Goal: Task Accomplishment & Management: Use online tool/utility

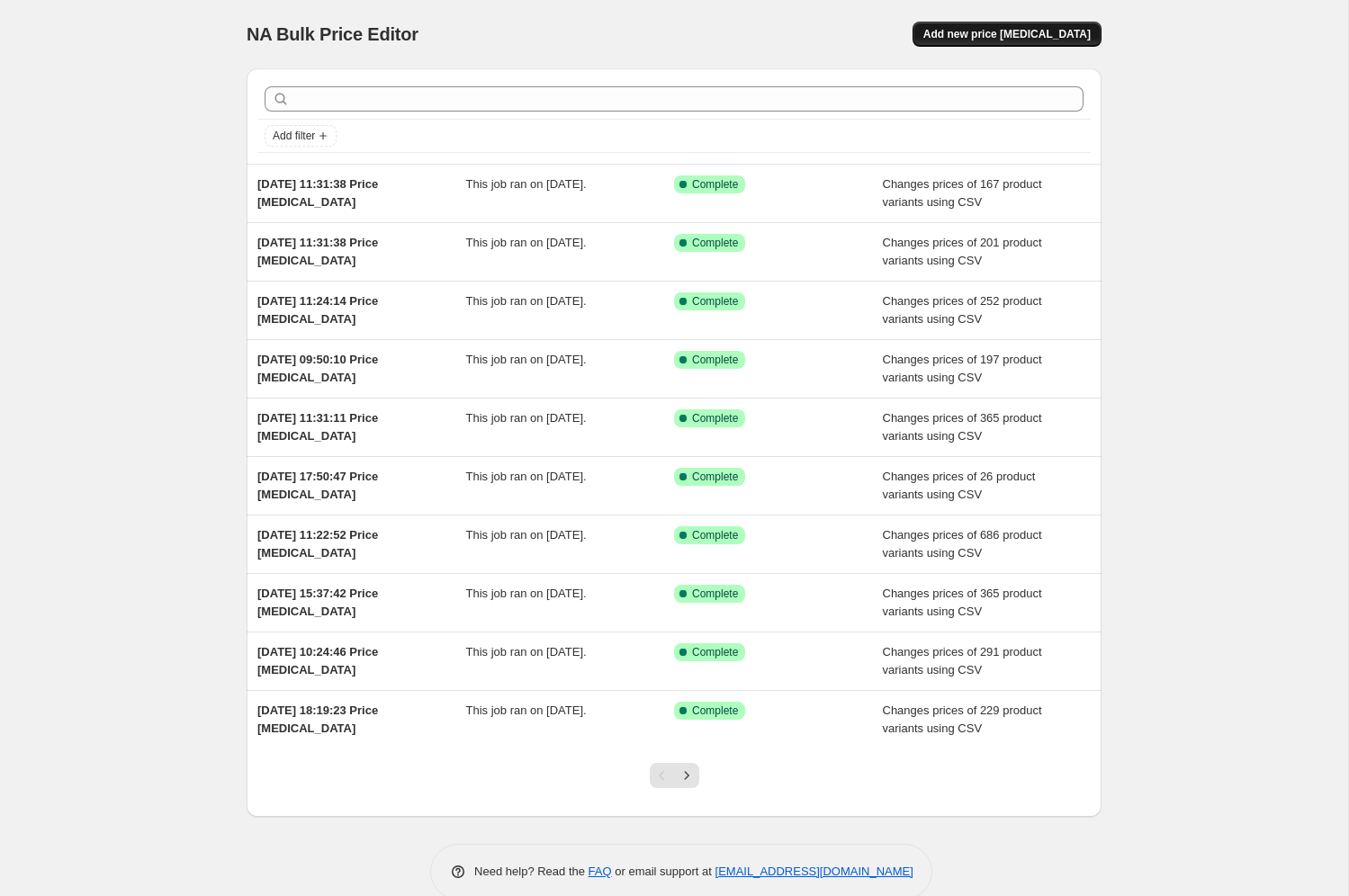
click at [1025, 34] on span "Add new price change job" at bounding box center [1007, 35] width 168 height 15
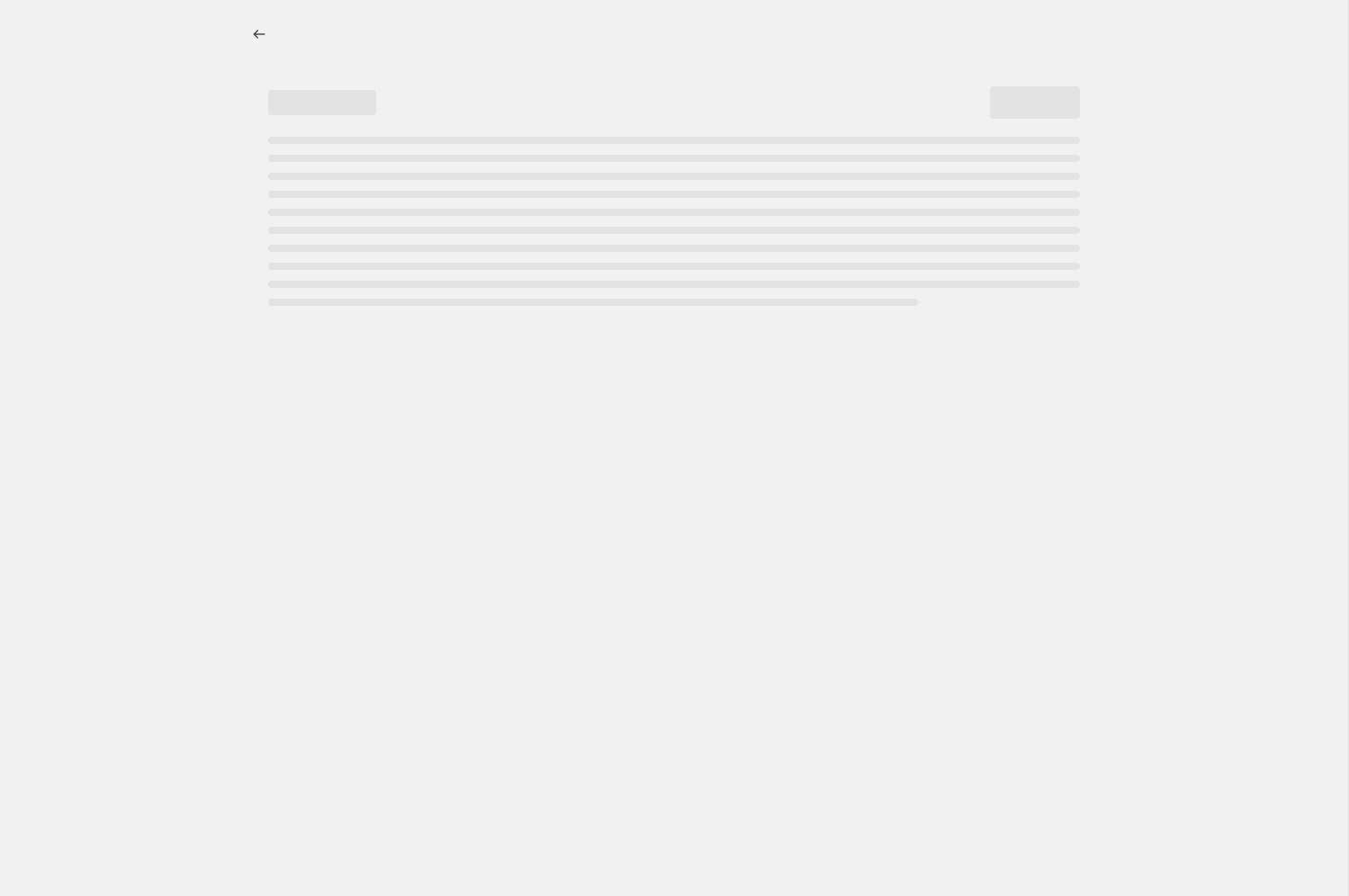
select select "percentage"
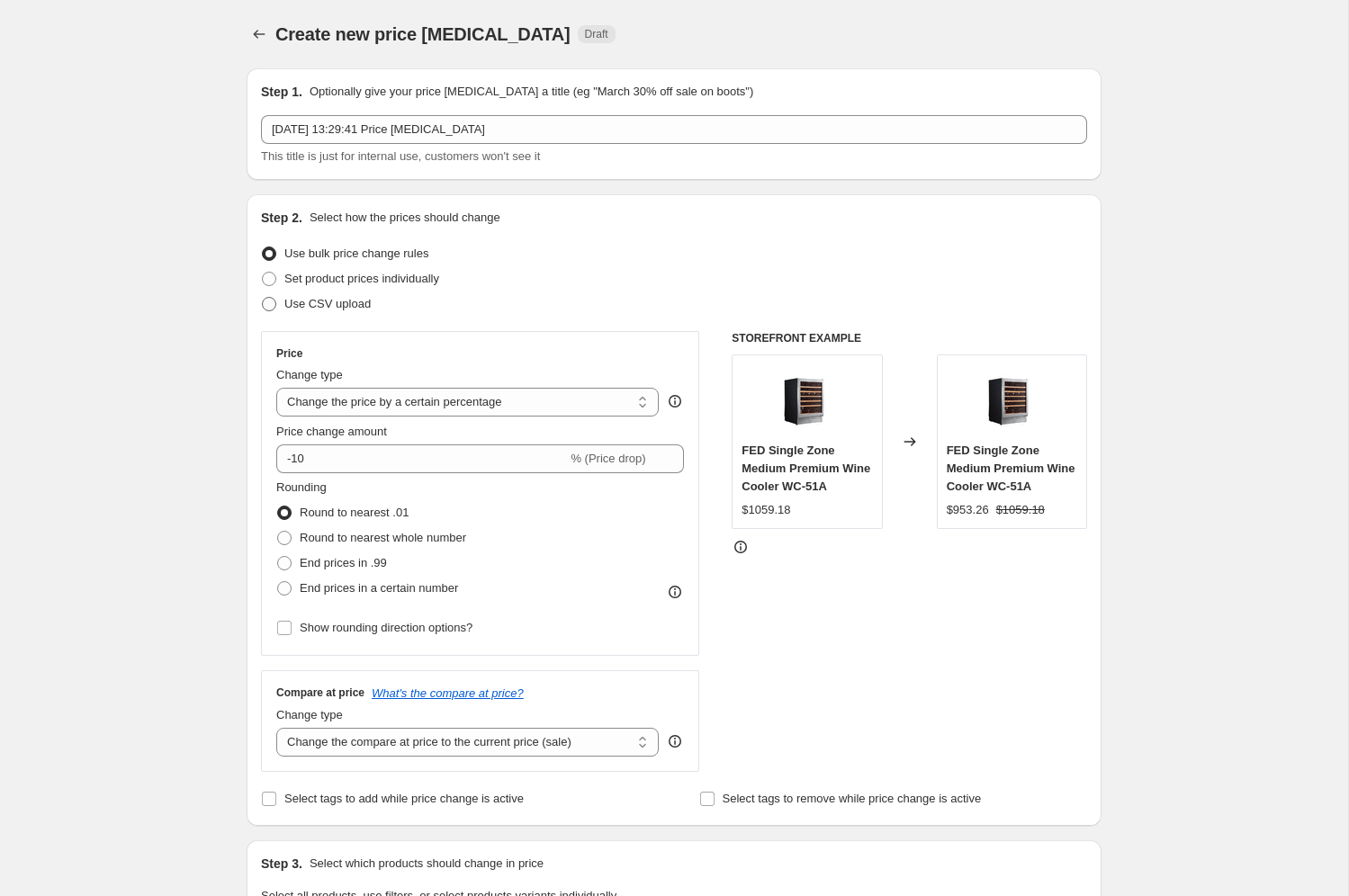
click at [273, 308] on span at bounding box center [269, 304] width 15 height 15
click at [263, 298] on input "Use CSV upload" at bounding box center [262, 297] width 1 height 1
radio input "true"
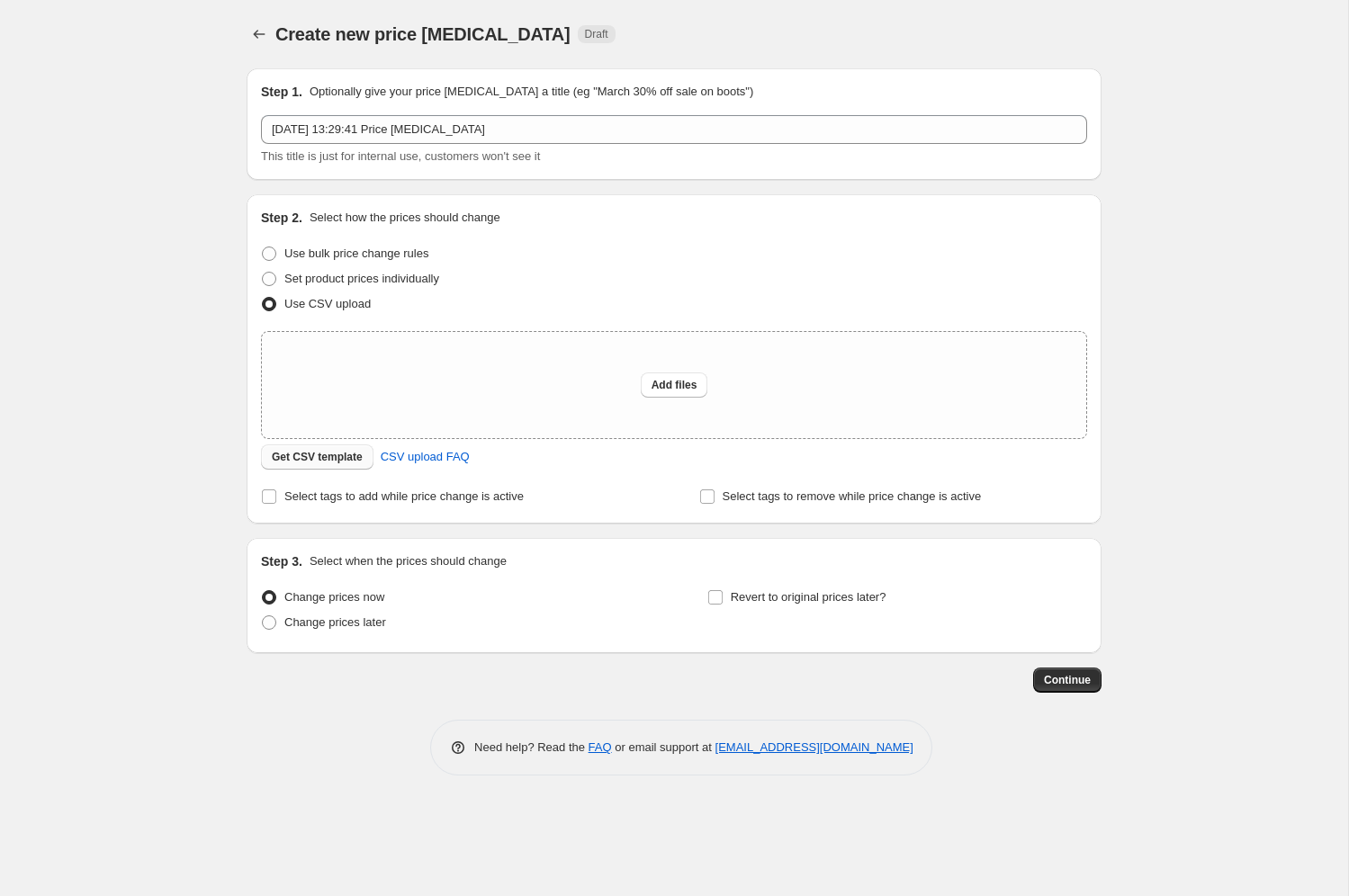
click at [356, 462] on span "Get CSV template" at bounding box center [317, 458] width 91 height 15
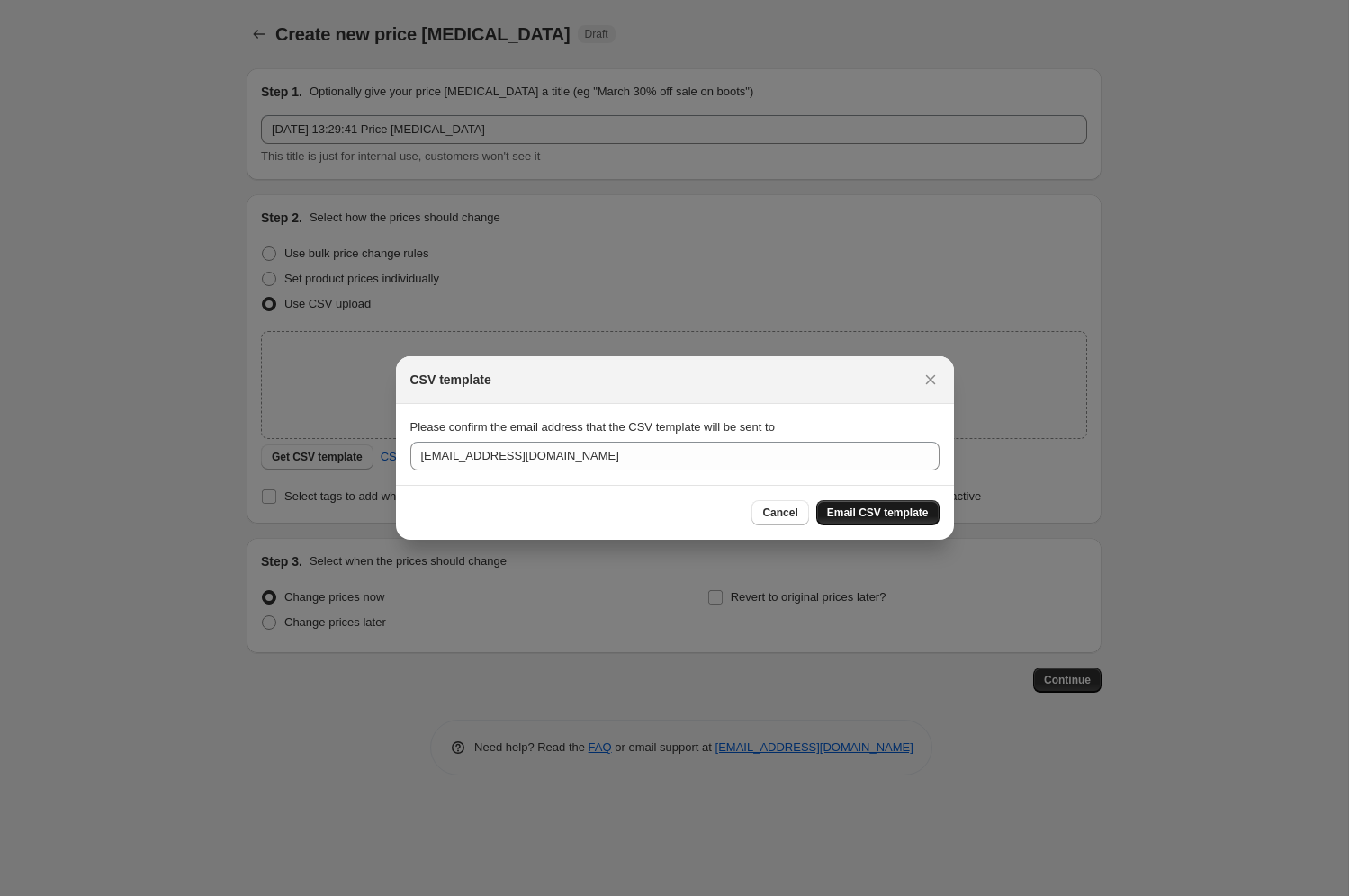
click at [870, 511] on span "Email CSV template" at bounding box center [878, 513] width 102 height 15
